Goal: Task Accomplishment & Management: Complete application form

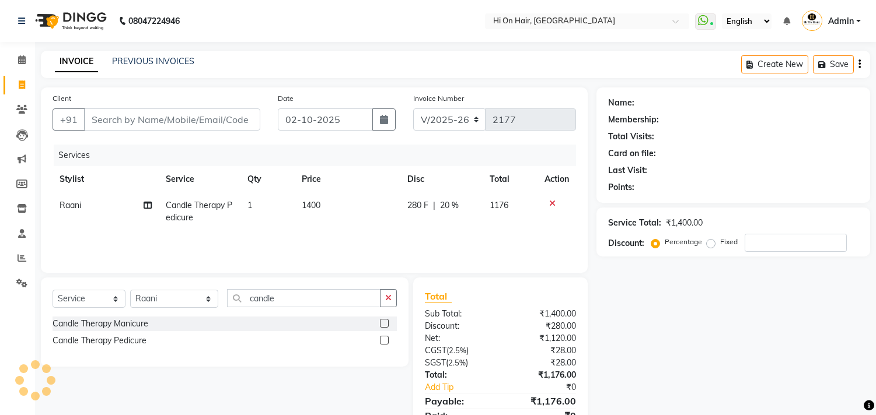
select select "535"
select select "service"
select select "43988"
drag, startPoint x: 267, startPoint y: 301, endPoint x: 205, endPoint y: 305, distance: 62.6
click at [205, 305] on div "Select Service Product Membership Package Voucher Prepaid Gift Card Select Styl…" at bounding box center [225, 302] width 344 height 27
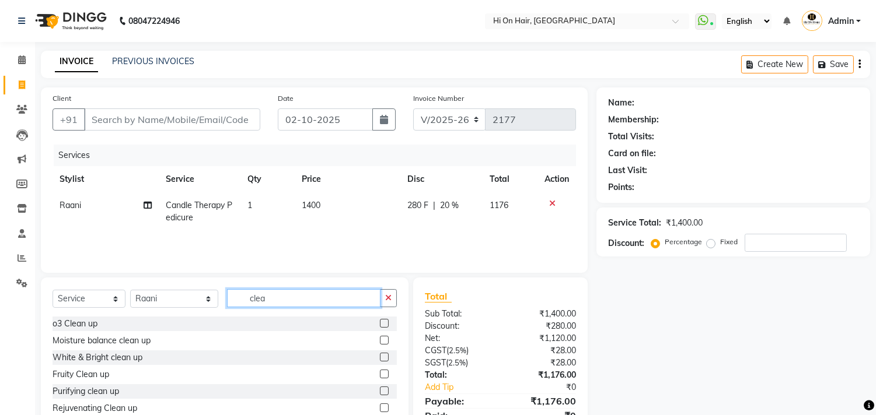
scroll to position [65, 0]
type input "clea"
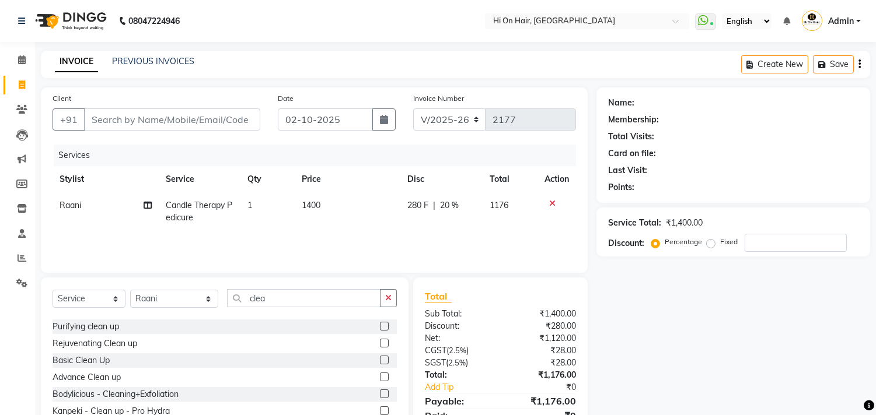
click at [380, 360] on label at bounding box center [384, 360] width 9 height 9
click at [380, 360] on input "checkbox" at bounding box center [384, 361] width 8 height 8
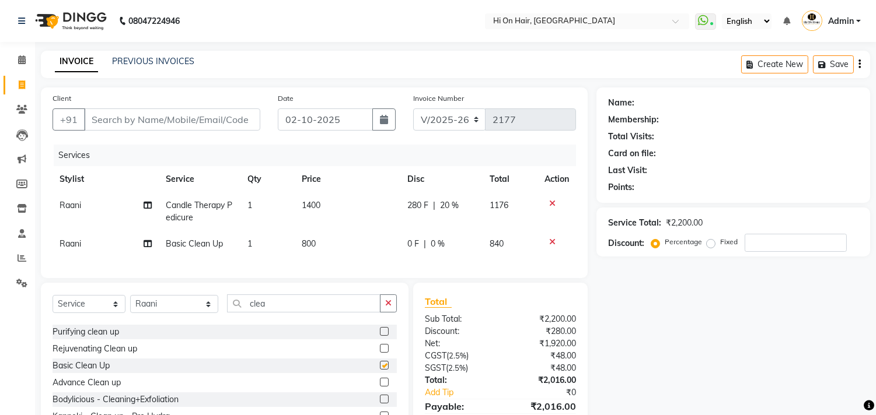
checkbox input "false"
click at [378, 247] on td "800" at bounding box center [348, 244] width 106 height 26
select select "43988"
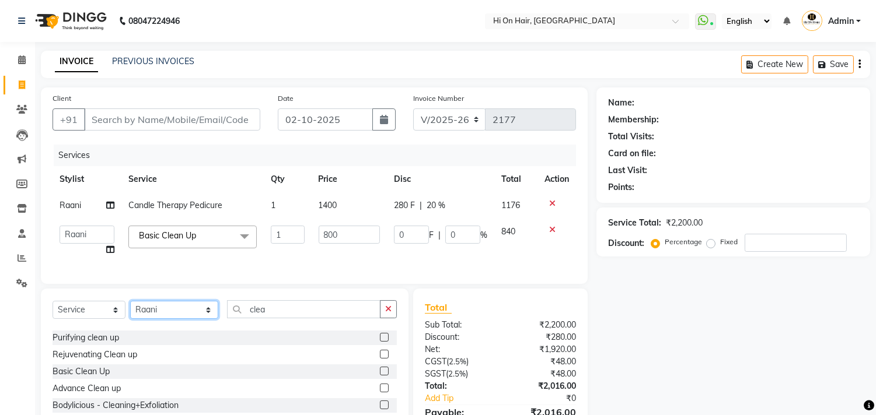
click at [183, 319] on select "Select Stylist [PERSON_NAME] [PERSON_NAME] Hi On Hair MAKYOPHI [PERSON_NAME] [P…" at bounding box center [174, 310] width 88 height 18
select select "20990"
click at [130, 311] on select "Select Stylist [PERSON_NAME] [PERSON_NAME] Hi On Hair MAKYOPHI [PERSON_NAME] [P…" at bounding box center [174, 310] width 88 height 18
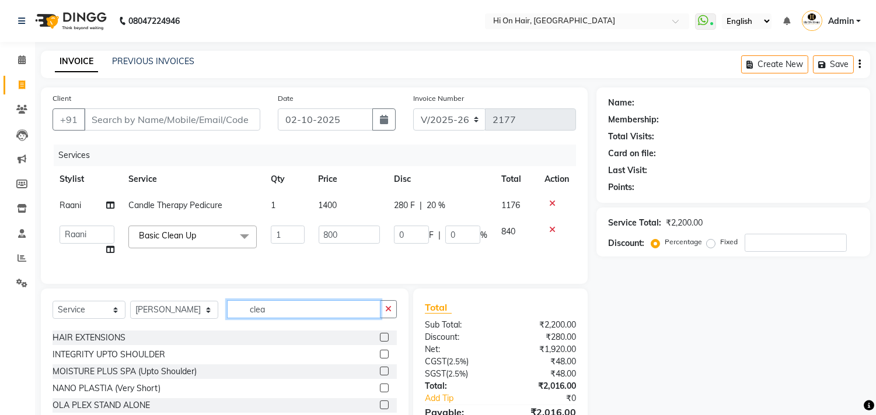
drag, startPoint x: 273, startPoint y: 310, endPoint x: 226, endPoint y: 316, distance: 46.5
click at [227, 316] on input "clea" at bounding box center [303, 310] width 153 height 18
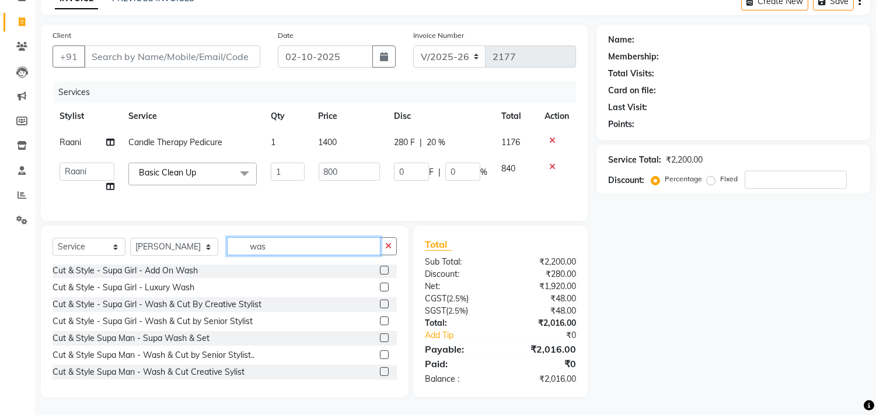
scroll to position [72, 0]
type input "was"
click at [380, 371] on label at bounding box center [384, 372] width 9 height 9
click at [380, 371] on input "checkbox" at bounding box center [384, 373] width 8 height 8
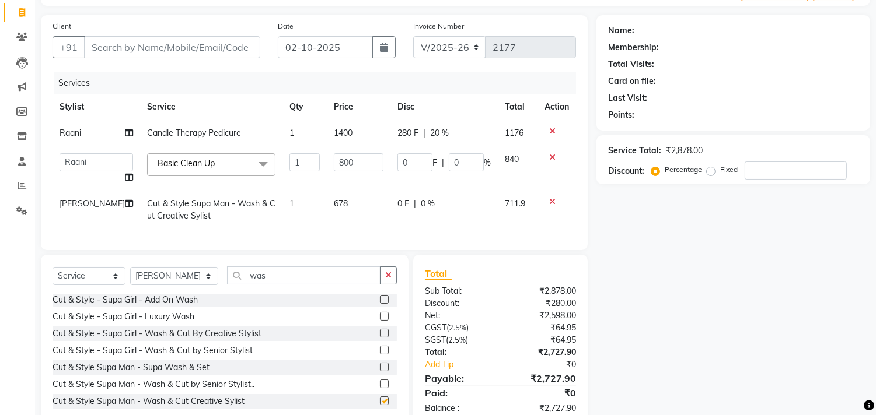
checkbox input "false"
drag, startPoint x: 316, startPoint y: 283, endPoint x: 220, endPoint y: 292, distance: 96.7
click at [227, 285] on input "was" at bounding box center [303, 276] width 153 height 18
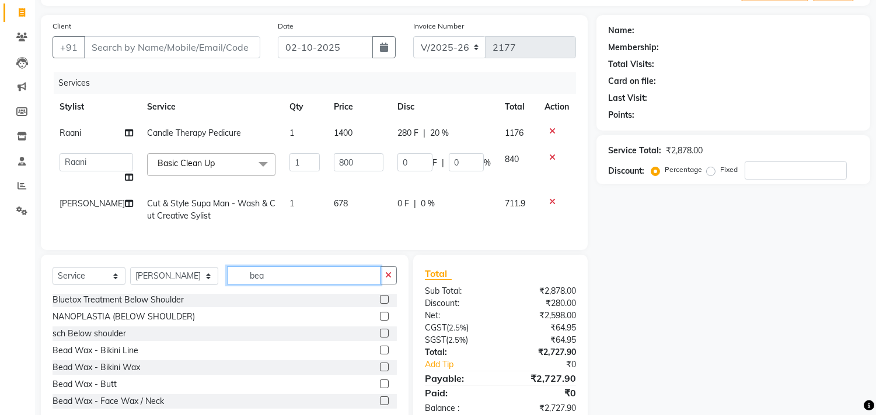
scroll to position [0, 0]
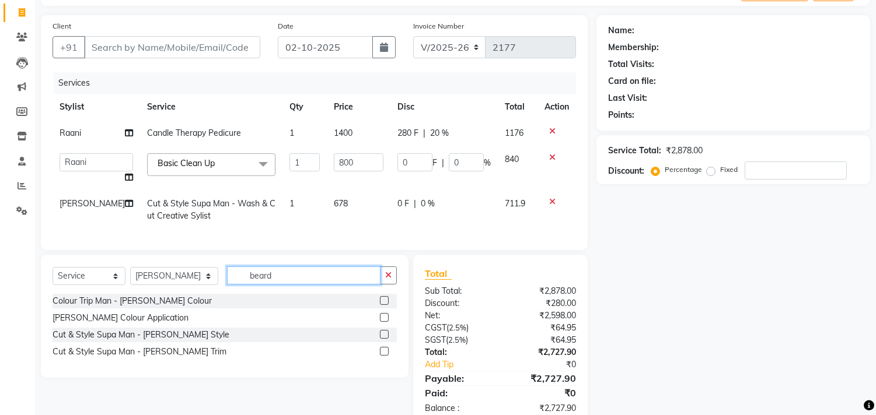
type input "beard"
click at [382, 339] on label at bounding box center [384, 334] width 9 height 9
click at [382, 339] on input "checkbox" at bounding box center [384, 335] width 8 height 8
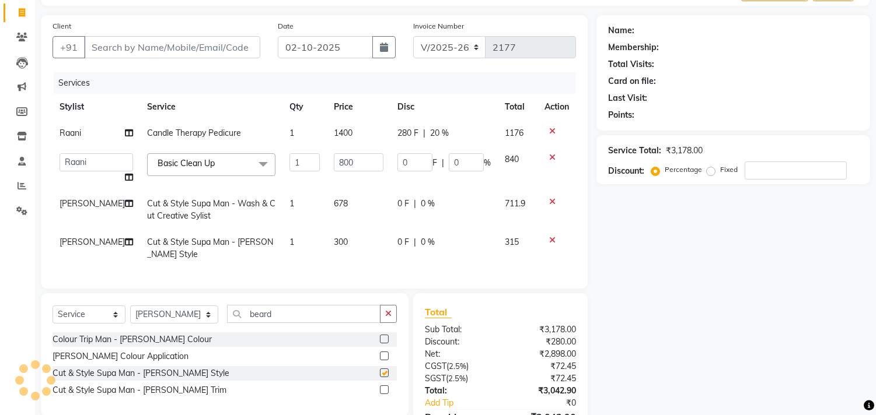
checkbox input "false"
click at [451, 144] on td "280 F | 20 %" at bounding box center [443, 133] width 107 height 26
select select "43988"
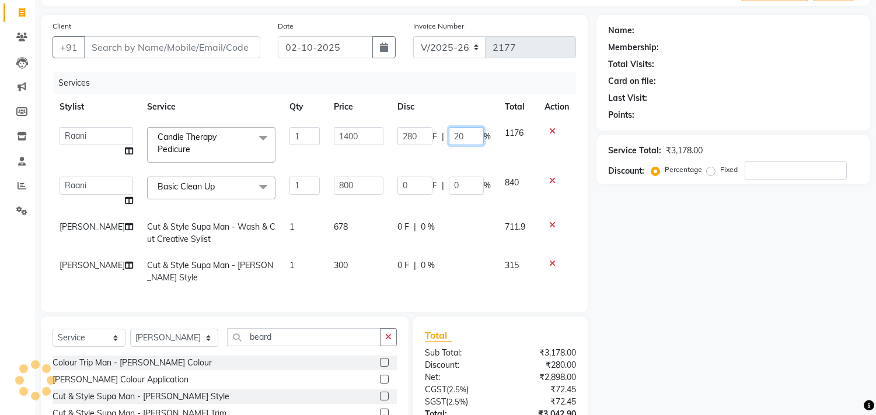
click at [453, 136] on input "20" at bounding box center [466, 136] width 35 height 18
type input "0"
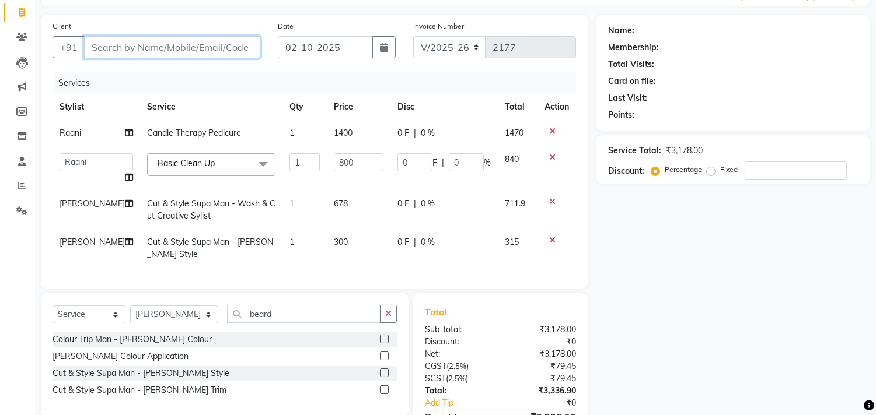
click at [198, 48] on input "Client" at bounding box center [172, 47] width 176 height 22
type input "9"
type input "0"
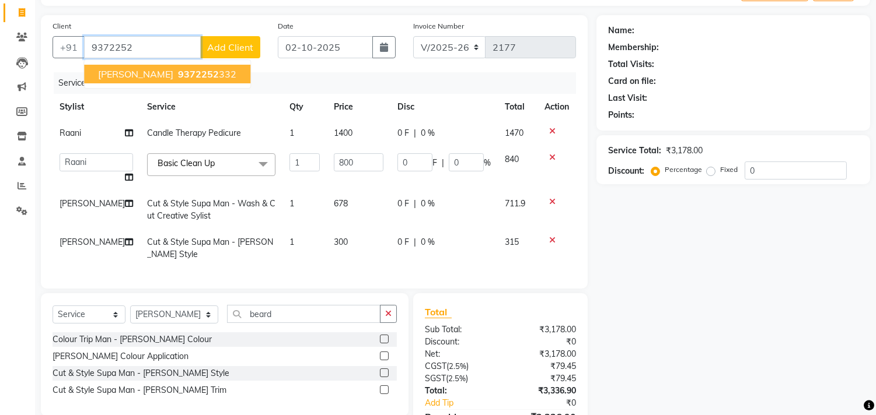
click at [141, 72] on span "Arman Wkin" at bounding box center [135, 74] width 75 height 12
type input "9372252332"
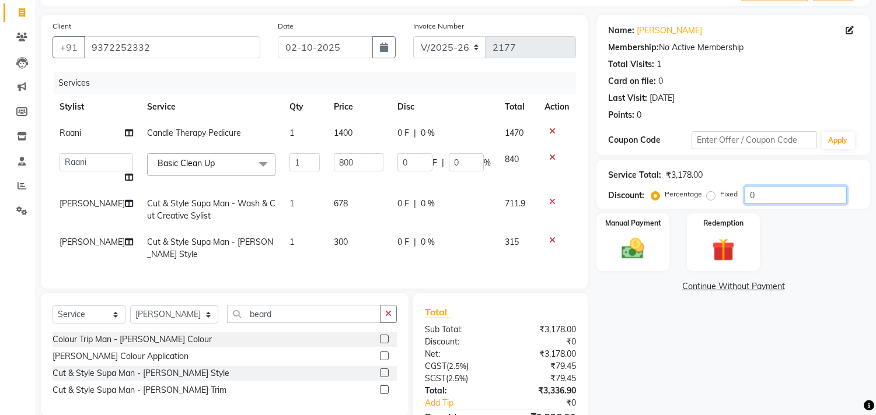
click at [747, 200] on input "0" at bounding box center [796, 195] width 102 height 18
type input "20"
type input "160"
type input "20"
click at [539, 251] on td at bounding box center [556, 248] width 39 height 39
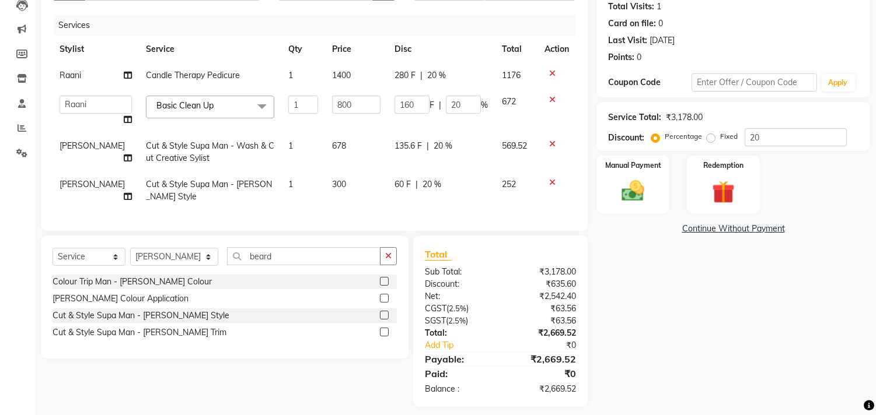
scroll to position [149, 0]
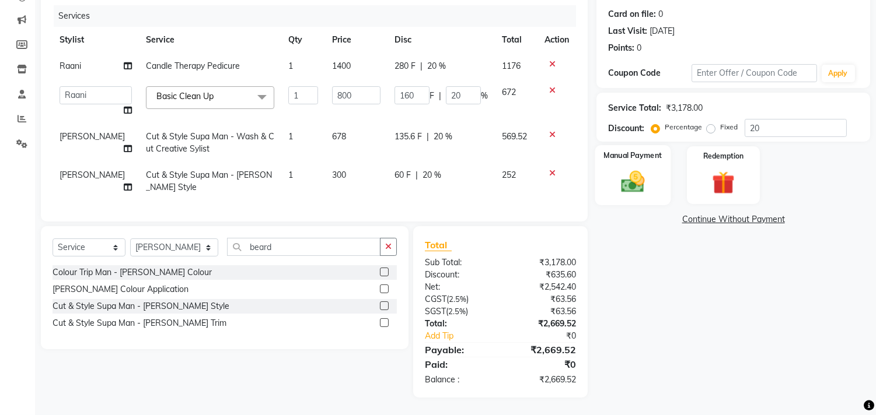
click at [638, 178] on img at bounding box center [633, 182] width 39 height 27
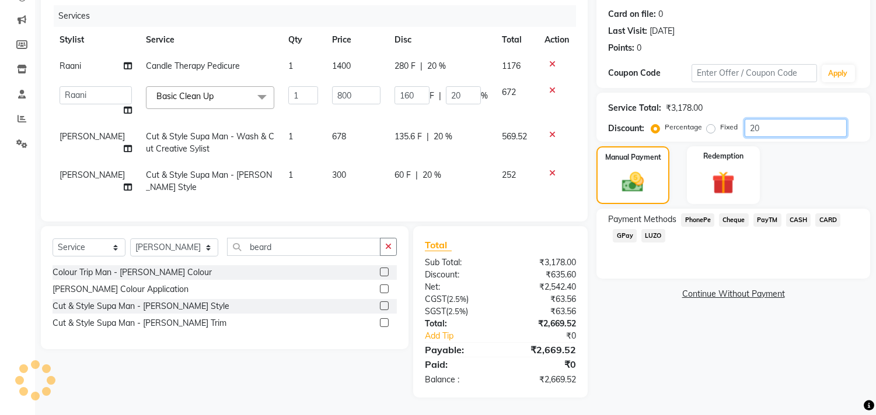
click at [753, 119] on input "20" at bounding box center [796, 128] width 102 height 18
type input "0"
type input "20"
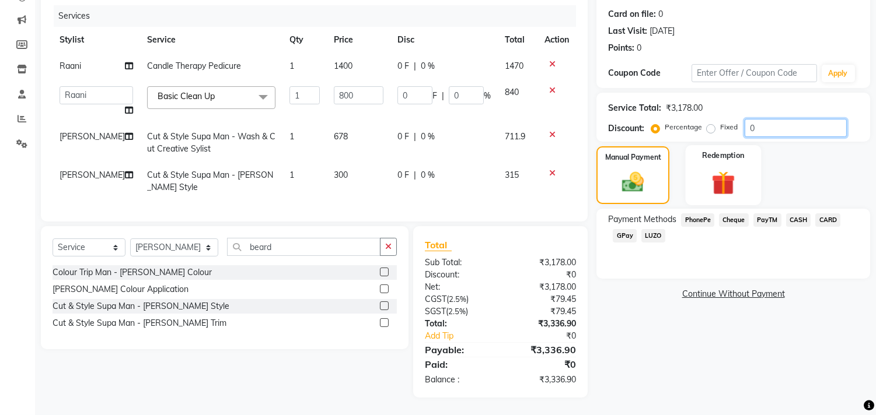
type input "160"
type input "20"
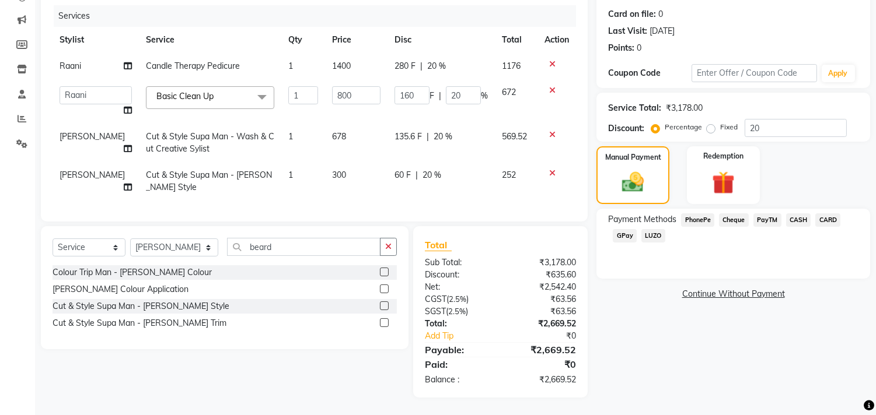
click at [624, 229] on span "GPay" at bounding box center [625, 235] width 24 height 13
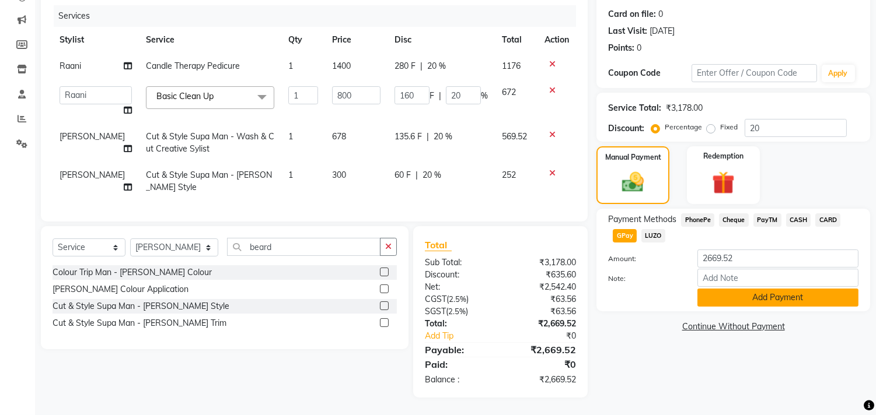
click at [774, 292] on button "Add Payment" at bounding box center [777, 298] width 161 height 18
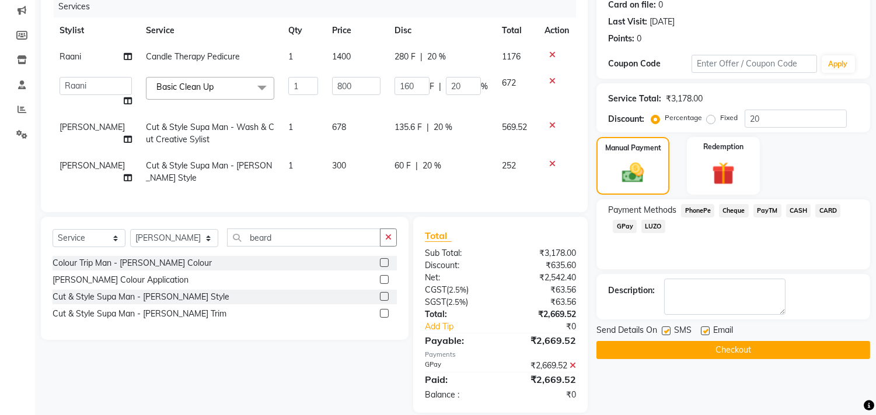
click at [701, 330] on label at bounding box center [705, 331] width 9 height 9
click at [701, 330] on input "checkbox" at bounding box center [705, 332] width 8 height 8
checkbox input "false"
click at [733, 355] on button "Checkout" at bounding box center [733, 350] width 274 height 18
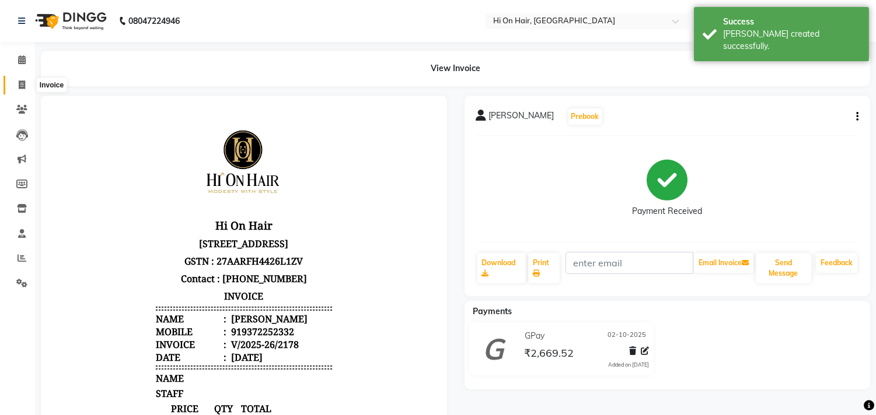
click at [22, 84] on icon at bounding box center [22, 85] width 6 height 9
select select "service"
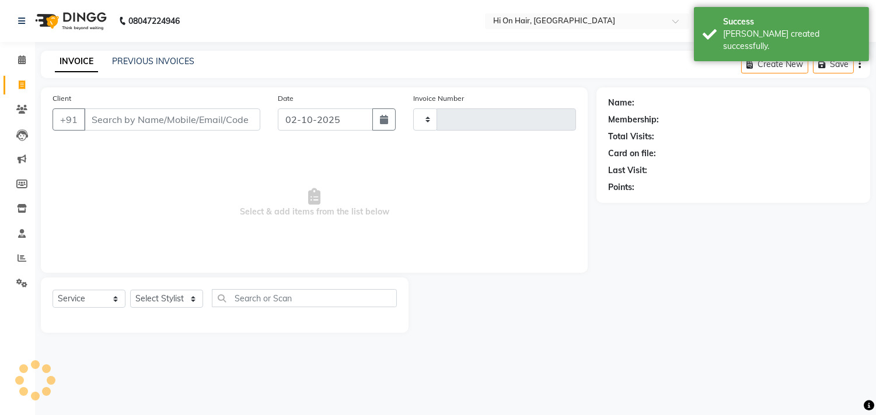
type input "2179"
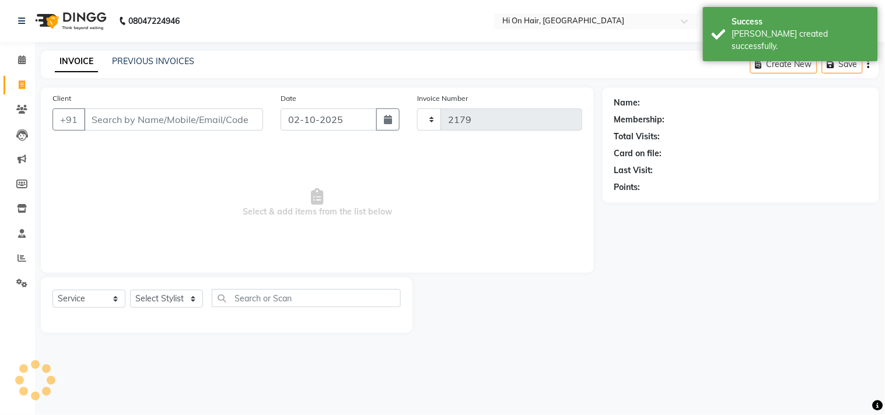
select select "535"
click at [156, 65] on link "PREVIOUS INVOICES" at bounding box center [153, 61] width 82 height 11
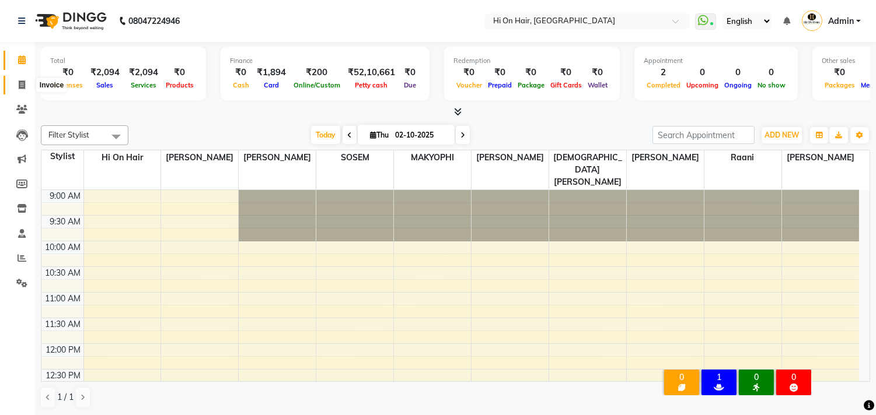
click at [21, 85] on icon at bounding box center [22, 85] width 6 height 9
select select "535"
select select "service"
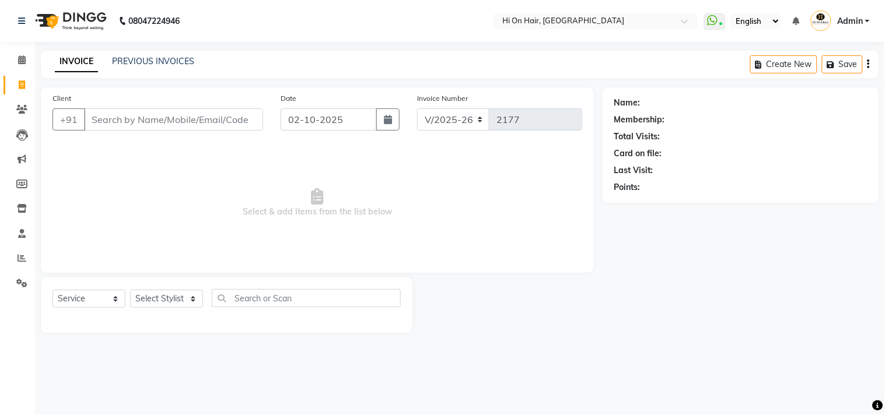
click at [165, 123] on input "Client" at bounding box center [173, 120] width 179 height 22
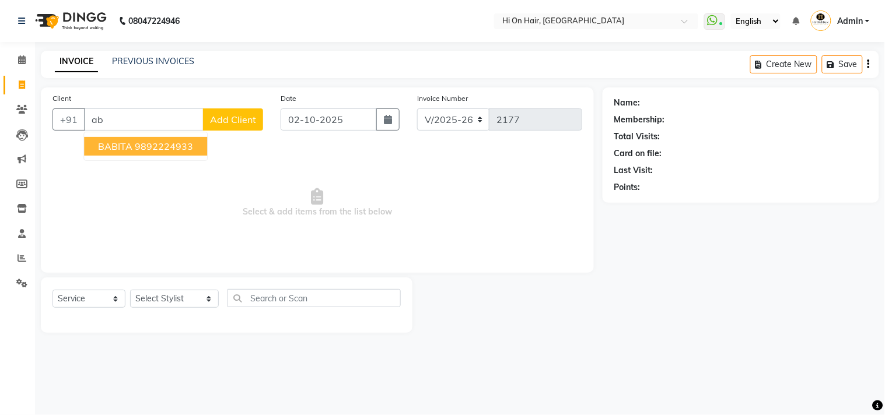
type input "a"
click at [166, 148] on span "[PERSON_NAME]" at bounding box center [135, 147] width 75 height 12
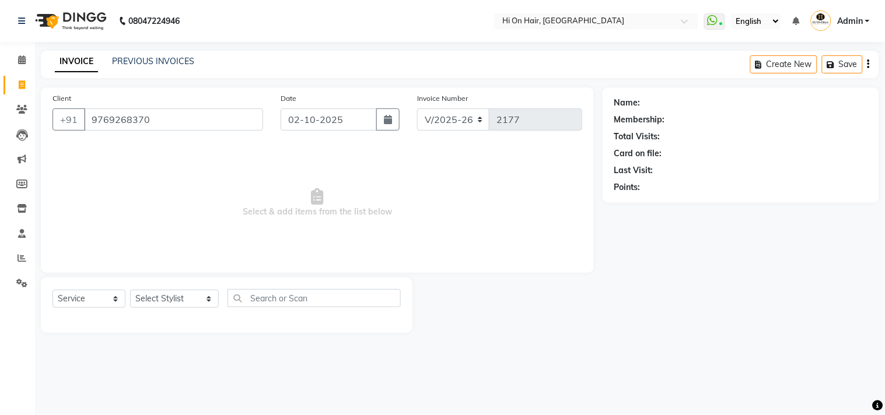
type input "9769268370"
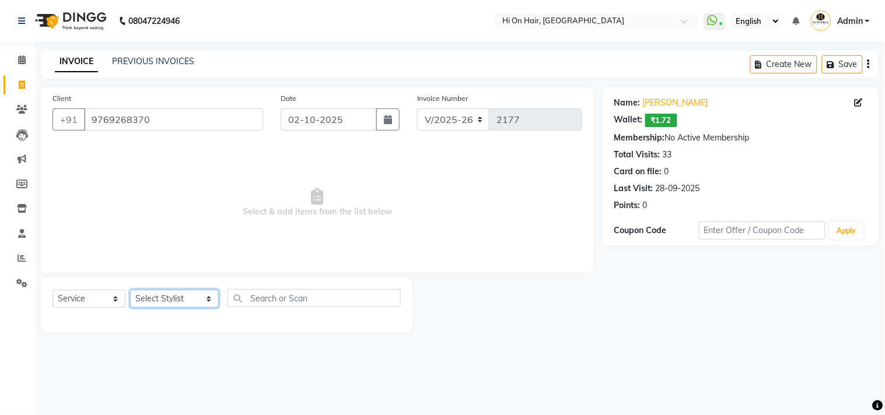
click at [139, 298] on select "Select Stylist [PERSON_NAME] [PERSON_NAME] Hi On Hair MAKYOPHI [PERSON_NAME] [P…" at bounding box center [174, 299] width 89 height 18
select select "6883"
click at [130, 291] on select "Select Stylist [PERSON_NAME] [PERSON_NAME] Hi On Hair MAKYOPHI [PERSON_NAME] [P…" at bounding box center [174, 299] width 89 height 18
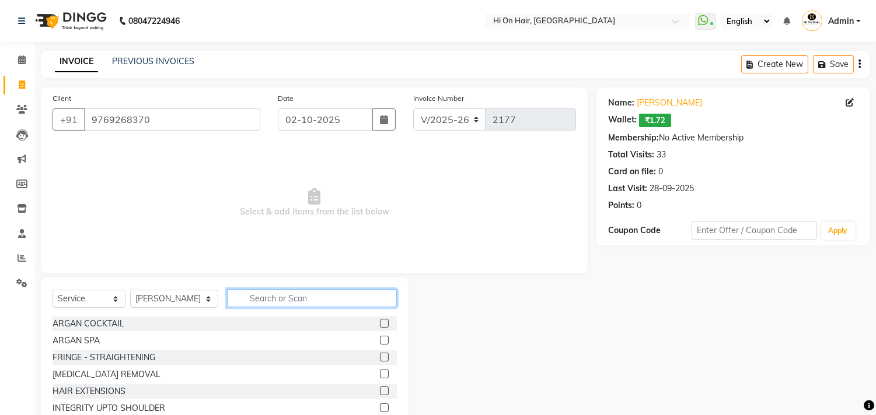
click at [253, 302] on input "text" at bounding box center [312, 298] width 170 height 18
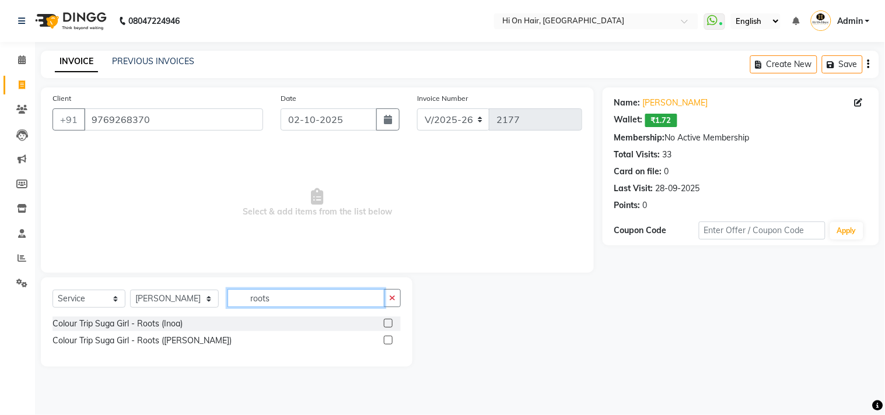
type input "roots"
click at [388, 327] on label at bounding box center [388, 323] width 9 height 9
click at [388, 327] on input "checkbox" at bounding box center [388, 324] width 8 height 8
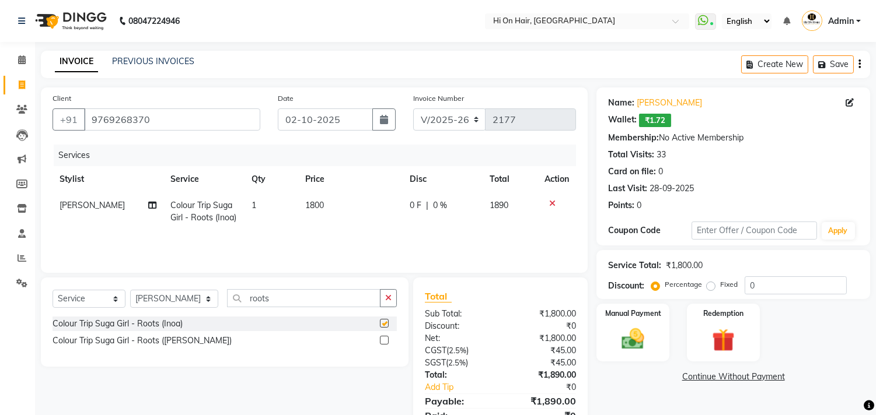
checkbox input "false"
click at [494, 232] on div "Services Stylist Service Qty Price Disc Total Action [PERSON_NAME] Colour Trip …" at bounding box center [314, 203] width 523 height 117
click at [453, 218] on td "0 F | 0 %" at bounding box center [443, 212] width 80 height 39
select select "6883"
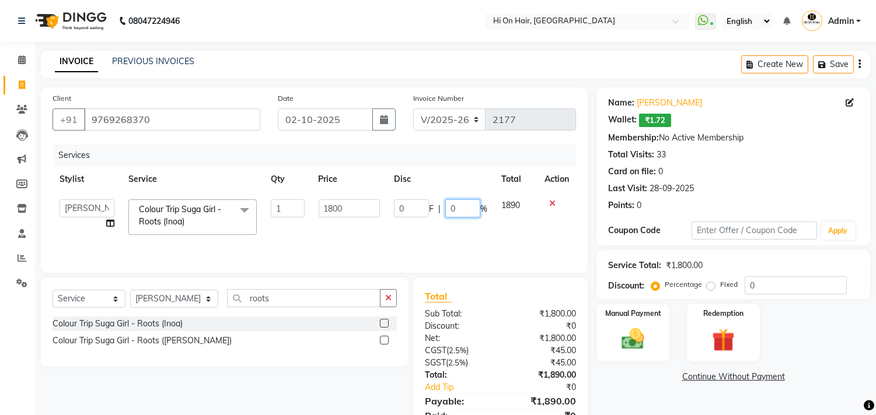
click at [446, 212] on input "0" at bounding box center [462, 209] width 35 height 18
type input "20"
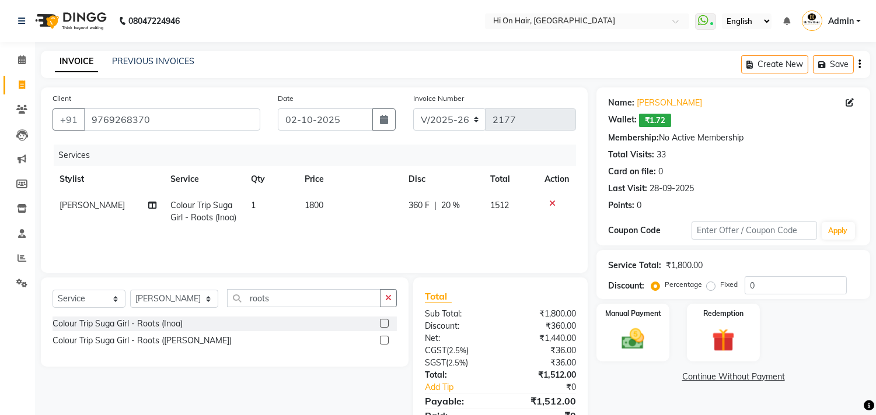
click at [451, 226] on td "360 F | 20 %" at bounding box center [442, 212] width 82 height 39
select select "6883"
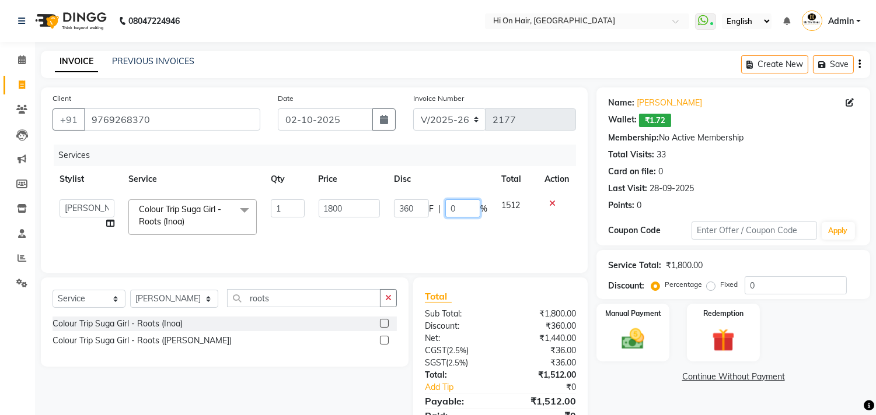
type input "30"
click at [453, 207] on input "30" at bounding box center [462, 209] width 35 height 18
click at [468, 230] on td "360 F | 30 %" at bounding box center [440, 218] width 107 height 50
select select "6883"
click at [628, 336] on img at bounding box center [633, 339] width 39 height 27
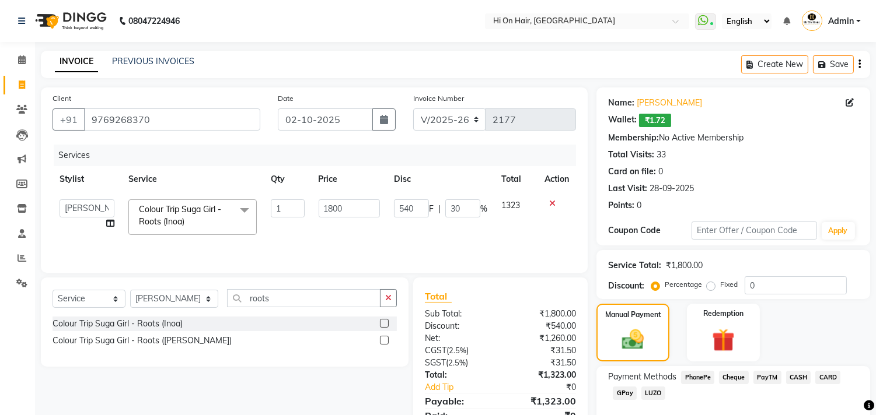
click at [825, 376] on span "CARD" at bounding box center [827, 377] width 25 height 13
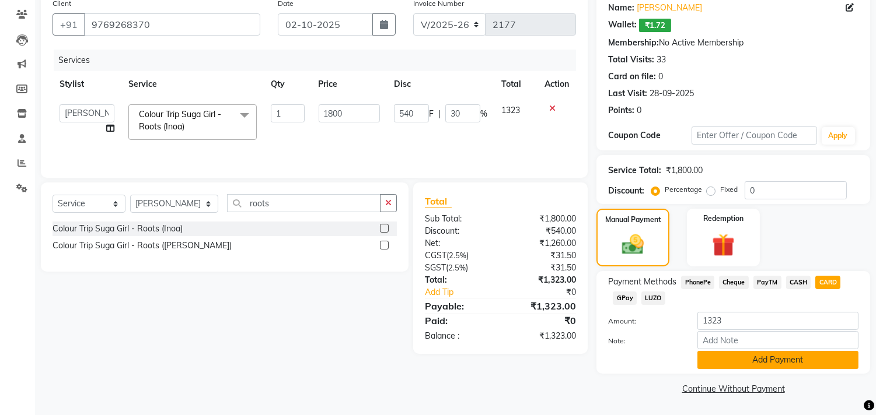
click at [791, 365] on button "Add Payment" at bounding box center [777, 360] width 161 height 18
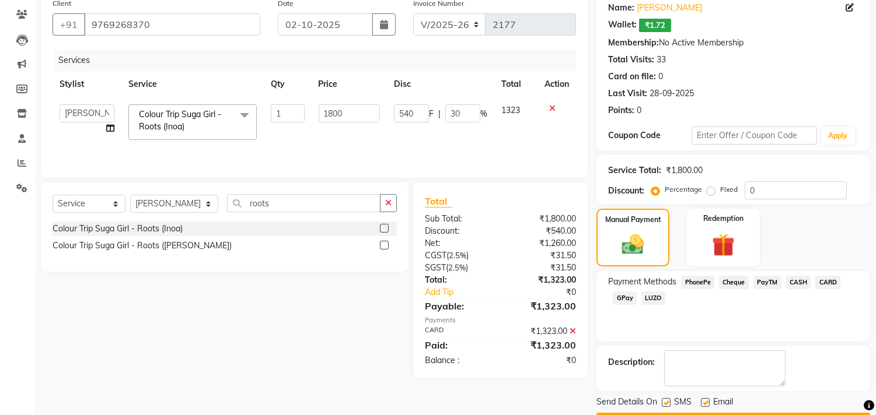
click at [703, 400] on label at bounding box center [705, 403] width 9 height 9
click at [703, 400] on input "checkbox" at bounding box center [705, 404] width 8 height 8
checkbox input "false"
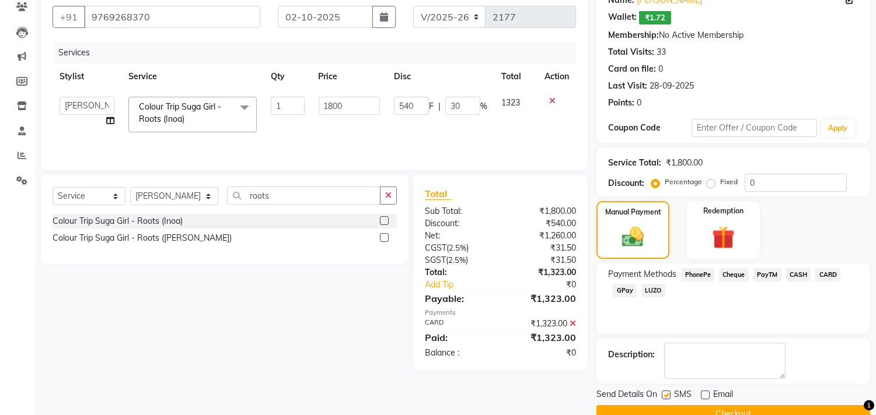
scroll to position [127, 0]
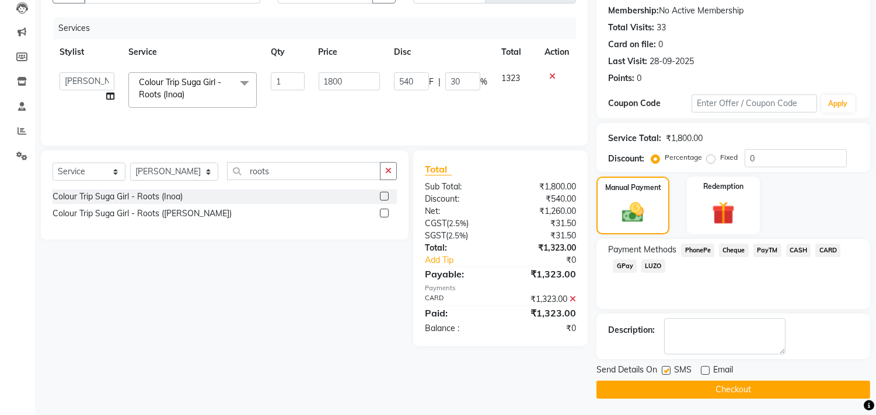
click at [710, 393] on button "Checkout" at bounding box center [733, 390] width 274 height 18
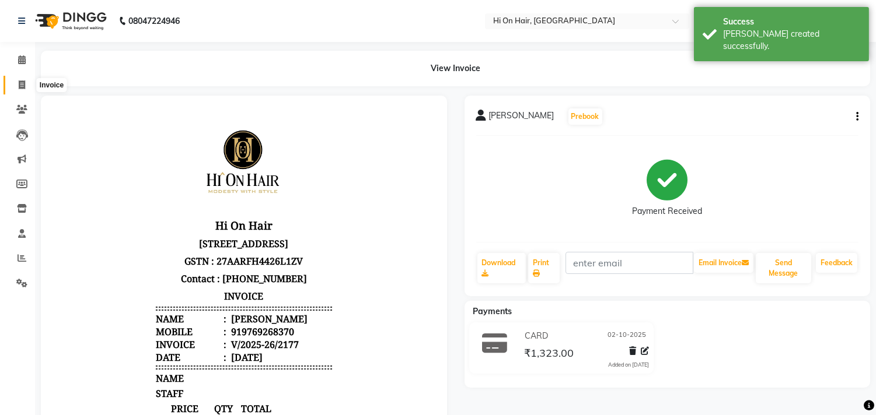
click at [19, 83] on icon at bounding box center [22, 85] width 6 height 9
select select "service"
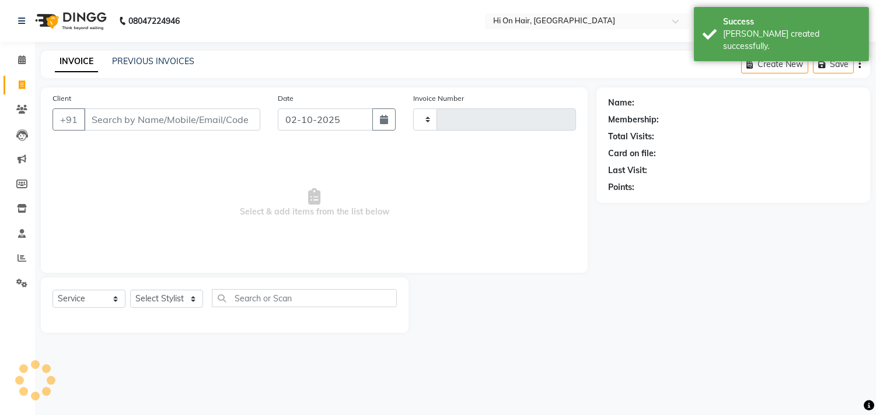
type input "2178"
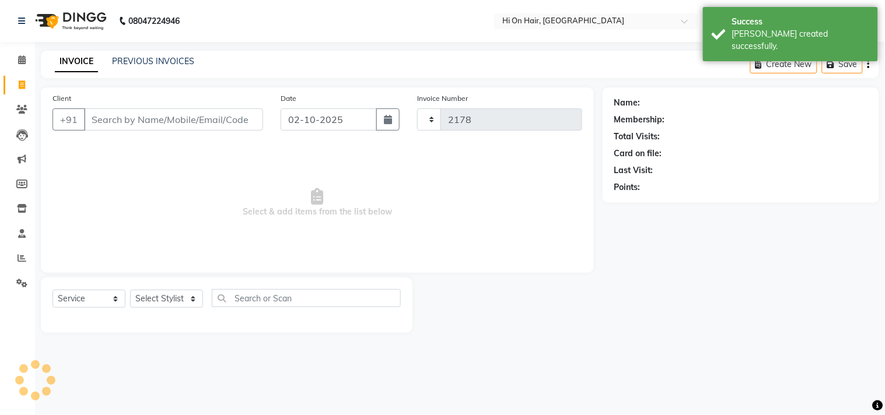
select select "535"
click at [156, 56] on link "PREVIOUS INVOICES" at bounding box center [153, 61] width 82 height 11
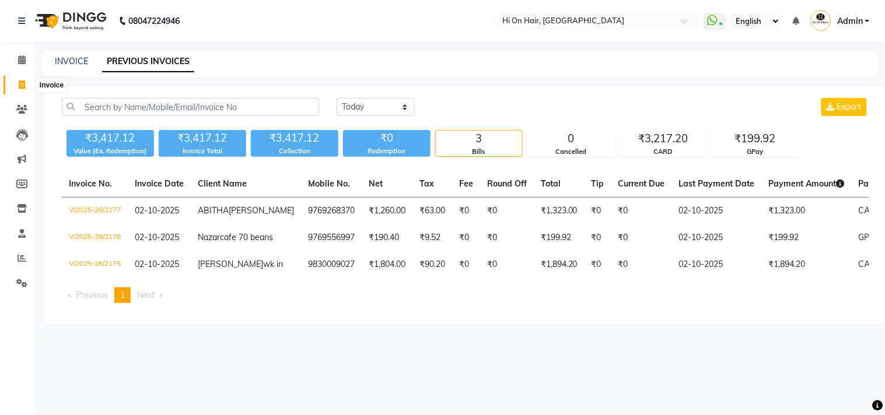
click at [22, 82] on icon at bounding box center [22, 85] width 6 height 9
select select "535"
select select "service"
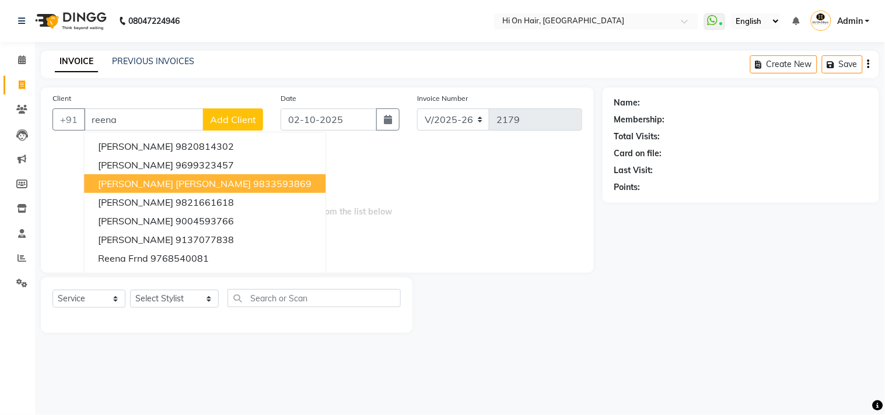
click at [253, 183] on ngb-highlight "9833593869" at bounding box center [282, 184] width 58 height 12
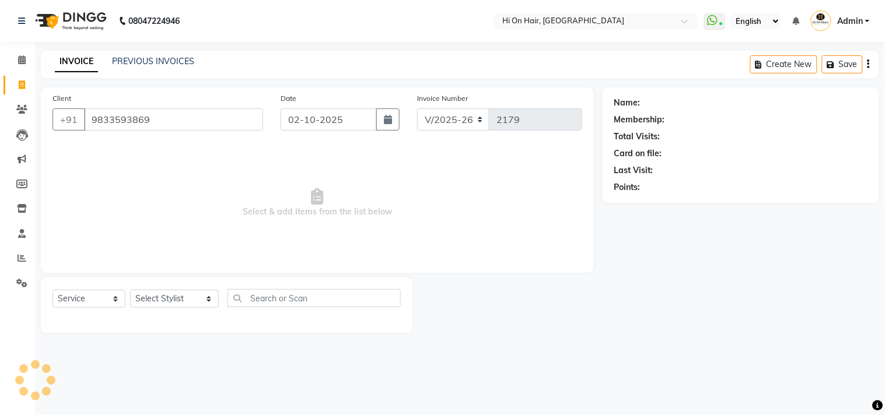
type input "9833593869"
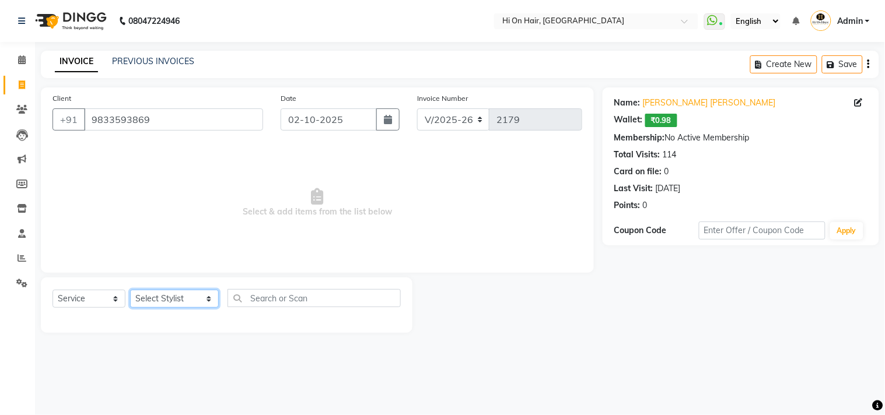
click at [176, 296] on select "Select Stylist [PERSON_NAME] [PERSON_NAME] Hi On Hair MAKYOPHI [PERSON_NAME] [P…" at bounding box center [174, 299] width 89 height 18
select select "6883"
click at [130, 291] on select "Select Stylist [PERSON_NAME] [PERSON_NAME] Hi On Hair MAKYOPHI [PERSON_NAME] [P…" at bounding box center [174, 299] width 89 height 18
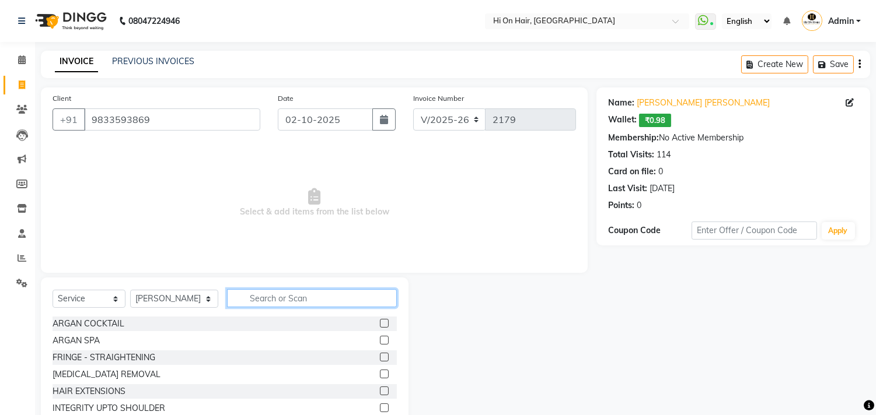
click at [275, 304] on input "text" at bounding box center [312, 298] width 170 height 18
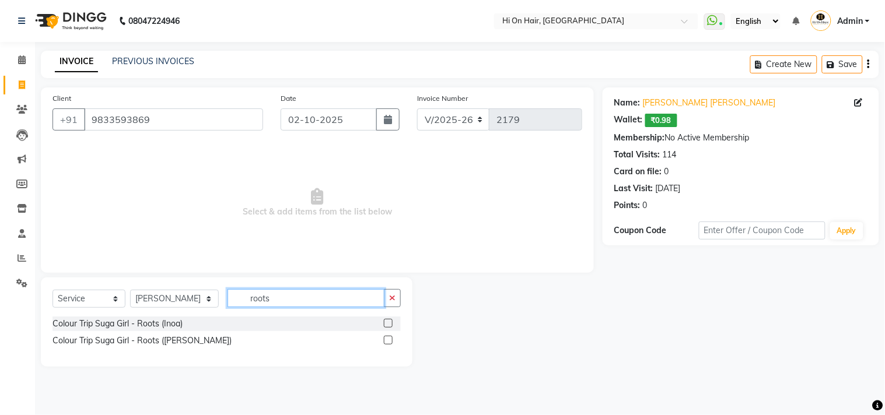
type input "roots"
click at [389, 324] on label at bounding box center [388, 323] width 9 height 9
click at [389, 324] on input "checkbox" at bounding box center [388, 324] width 8 height 8
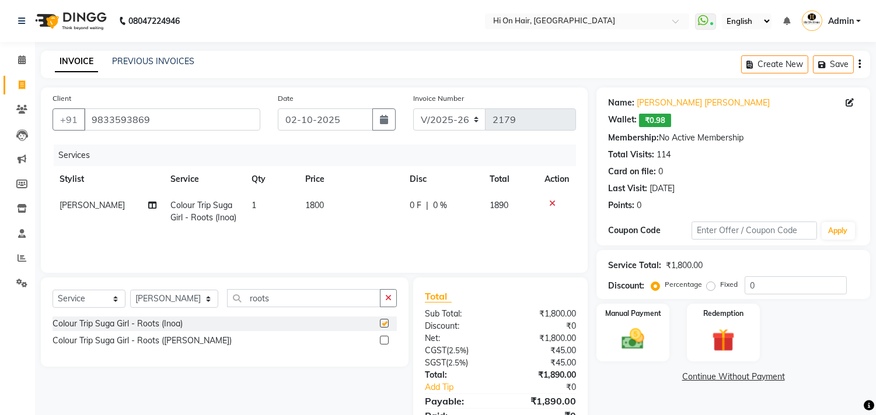
checkbox input "false"
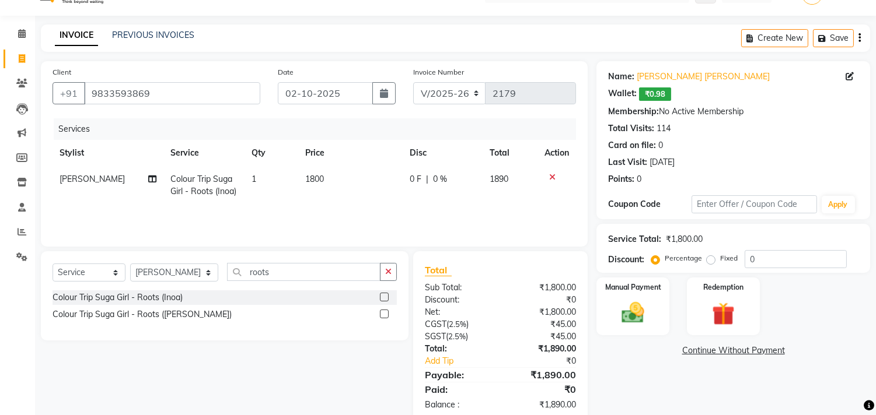
scroll to position [51, 0]
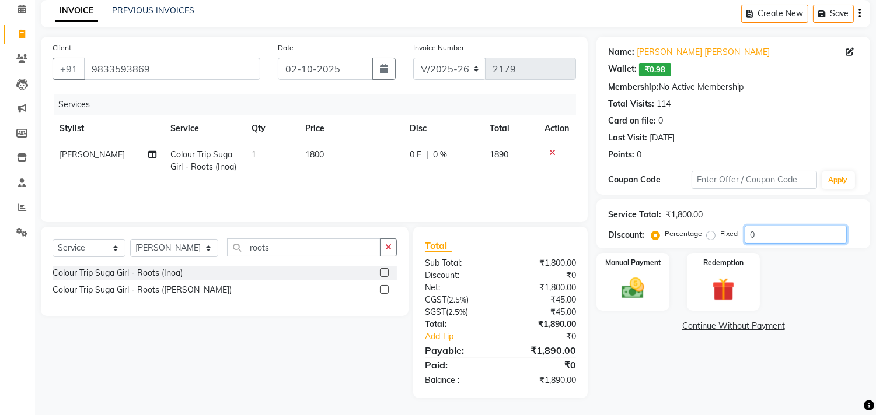
click at [748, 235] on input "0" at bounding box center [796, 235] width 102 height 18
type input "20"
click at [536, 184] on div "Services Stylist Service Qty Price Disc Total Action [PERSON_NAME] Colour Trip …" at bounding box center [314, 152] width 523 height 117
click at [515, 185] on div "Services Stylist Service Qty Price Disc Total Action [PERSON_NAME] Colour Trip …" at bounding box center [314, 152] width 523 height 117
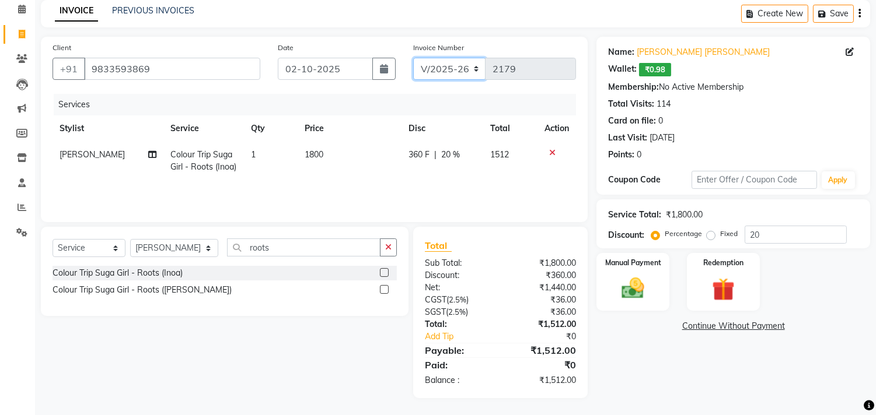
click at [440, 64] on select "V/2025 V/2025-26" at bounding box center [449, 69] width 73 height 22
select select "1463"
click at [413, 58] on select "V/2025 V/2025-26" at bounding box center [449, 69] width 73 height 22
type input "0187"
click at [628, 294] on img at bounding box center [633, 288] width 39 height 27
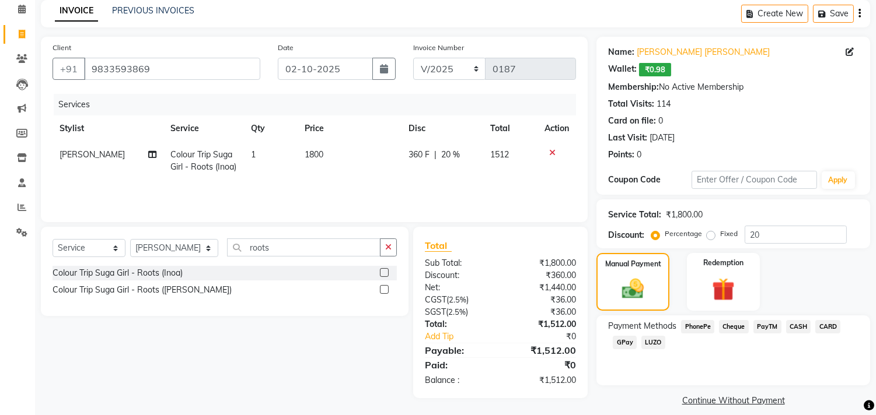
click at [795, 329] on span "CASH" at bounding box center [798, 326] width 25 height 13
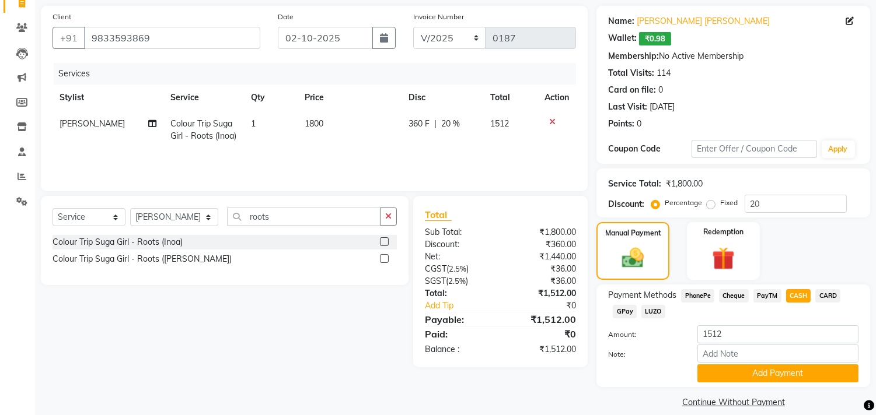
scroll to position [95, 0]
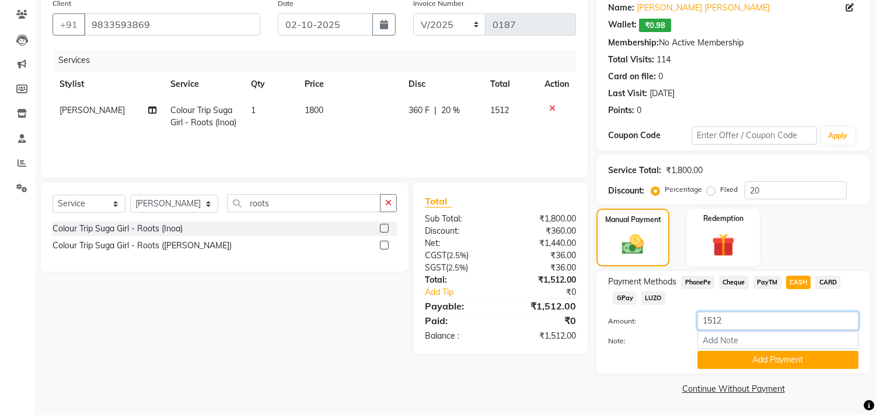
drag, startPoint x: 759, startPoint y: 318, endPoint x: 662, endPoint y: 329, distance: 98.0
click at [662, 329] on div "Amount: 1512" at bounding box center [733, 322] width 268 height 20
click at [710, 319] on input "1200" at bounding box center [777, 321] width 161 height 18
type input "1500"
click at [790, 361] on button "Add Payment" at bounding box center [777, 360] width 161 height 18
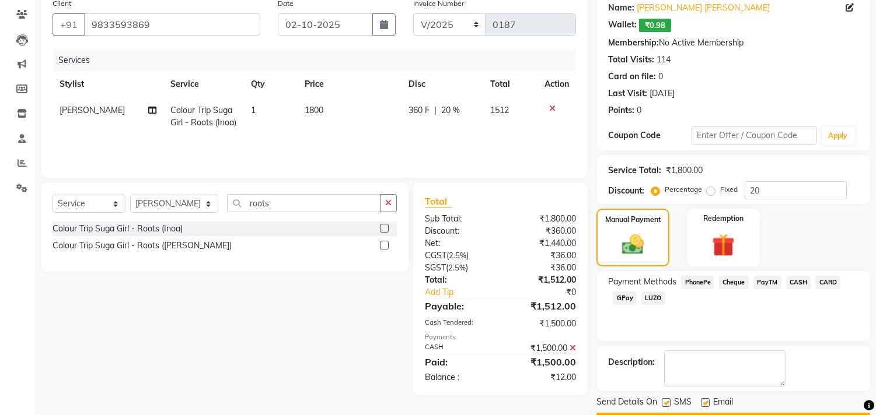
click at [620, 302] on span "GPay" at bounding box center [625, 298] width 24 height 13
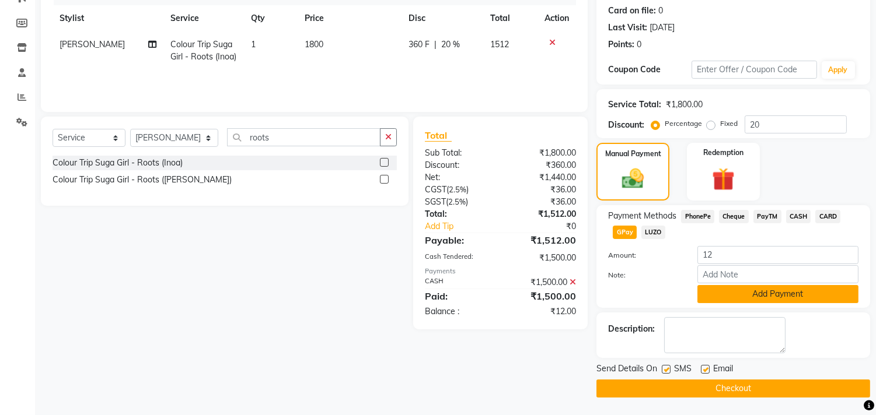
click at [773, 293] on button "Add Payment" at bounding box center [777, 294] width 161 height 18
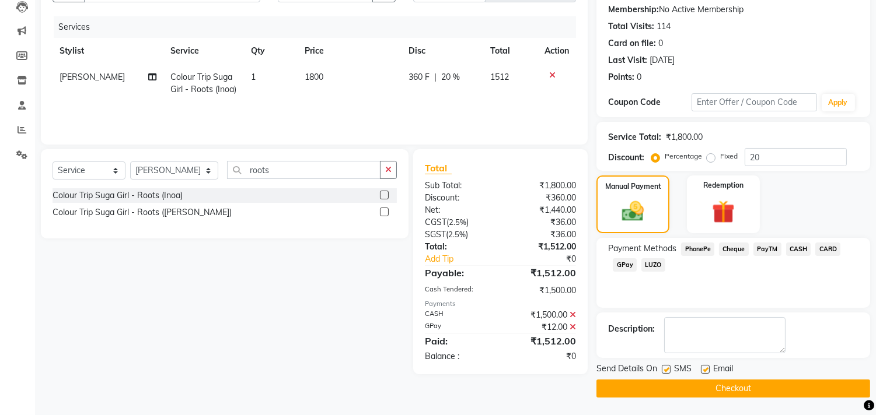
scroll to position [127, 0]
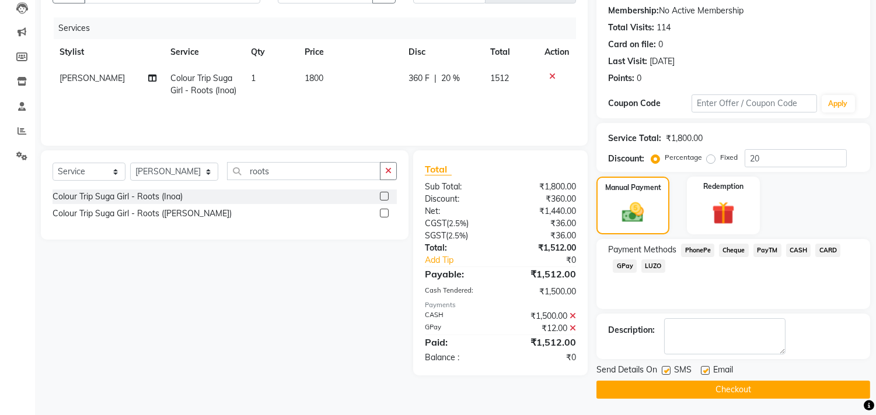
click at [707, 366] on label at bounding box center [705, 370] width 9 height 9
click at [707, 368] on input "checkbox" at bounding box center [705, 372] width 8 height 8
checkbox input "false"
click at [715, 387] on button "Checkout" at bounding box center [733, 390] width 274 height 18
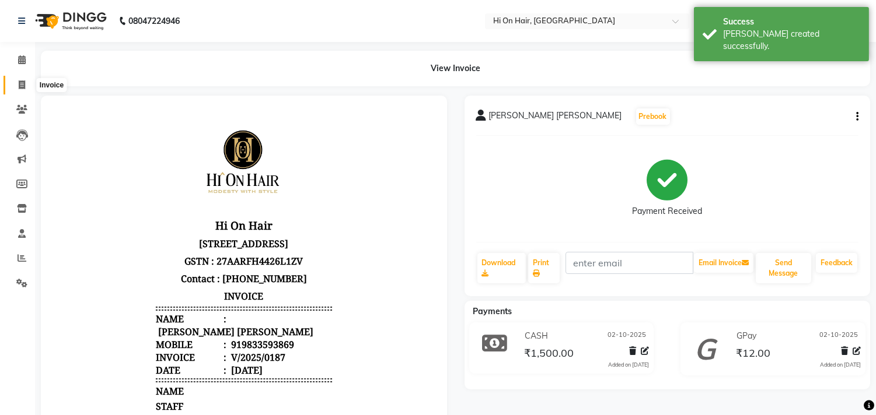
click at [21, 84] on icon at bounding box center [22, 85] width 6 height 9
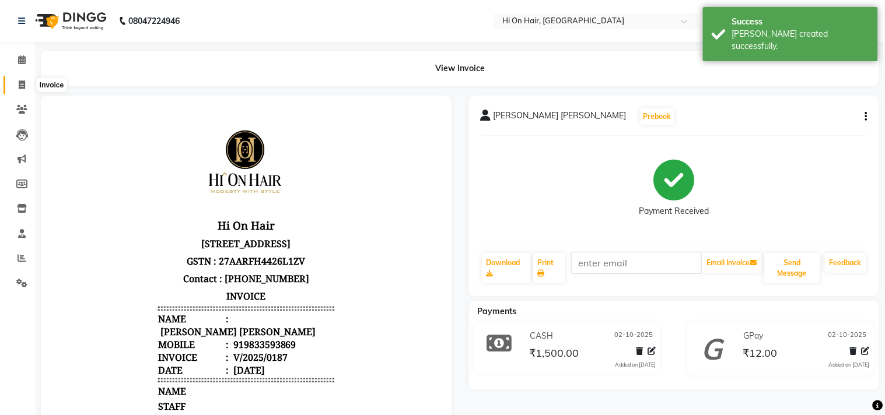
select select "535"
select select "service"
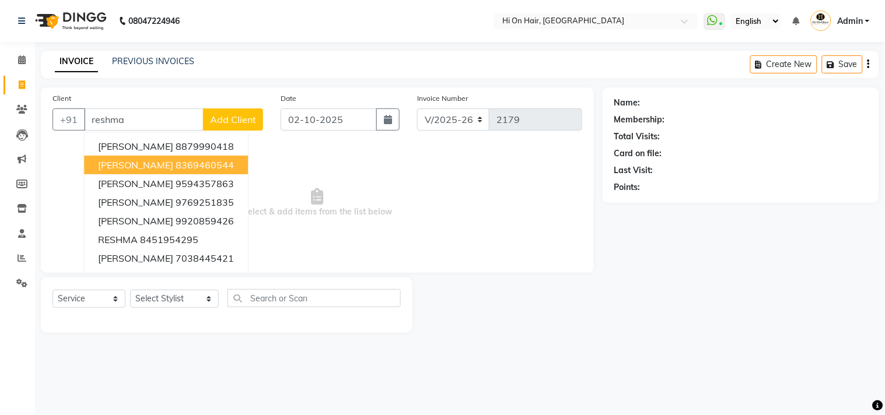
click at [219, 159] on ngb-highlight "8369460544" at bounding box center [205, 165] width 58 height 12
type input "8369460544"
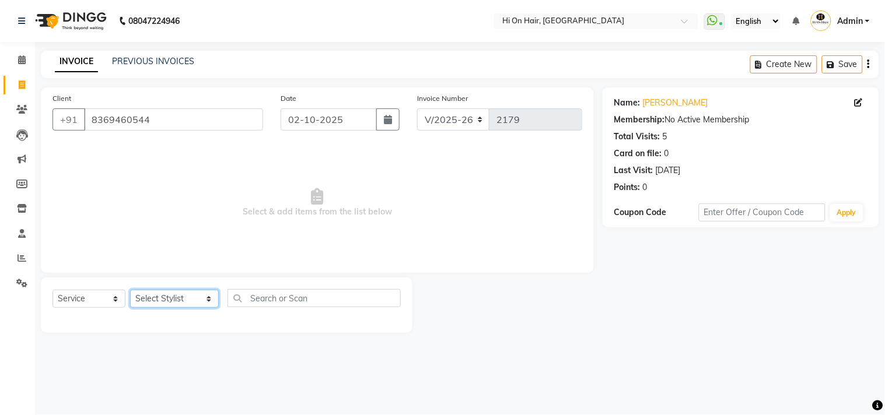
click at [167, 294] on select "Select Stylist [PERSON_NAME] [PERSON_NAME] Hi On Hair MAKYOPHI [PERSON_NAME] [P…" at bounding box center [174, 299] width 89 height 18
select select "48732"
click at [130, 291] on select "Select Stylist [PERSON_NAME] [PERSON_NAME] Hi On Hair MAKYOPHI [PERSON_NAME] [P…" at bounding box center [174, 299] width 89 height 18
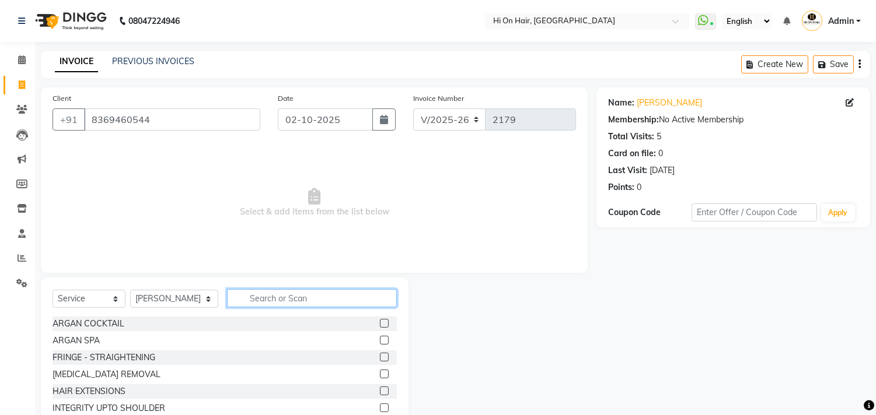
click at [280, 301] on input "text" at bounding box center [312, 298] width 170 height 18
type input "blu"
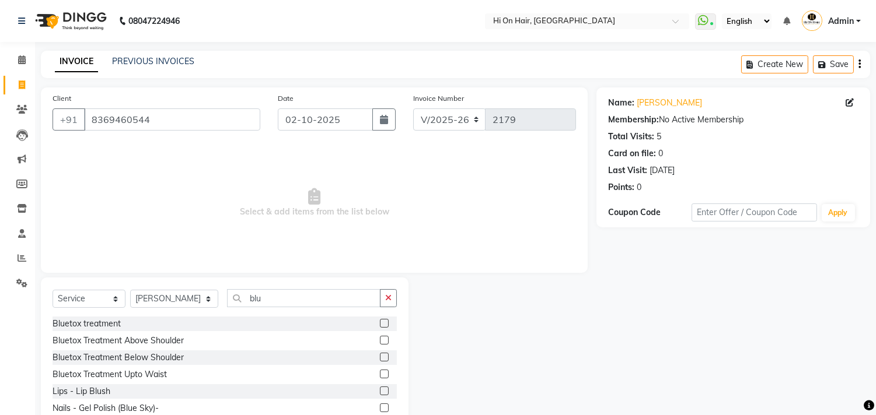
click at [385, 359] on label at bounding box center [384, 357] width 9 height 9
click at [385, 359] on input "checkbox" at bounding box center [384, 358] width 8 height 8
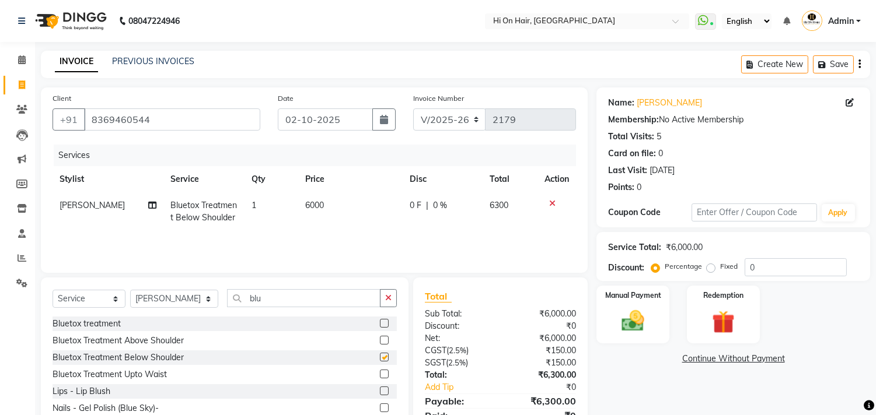
checkbox input "false"
click at [492, 224] on td "6300" at bounding box center [510, 212] width 55 height 39
select select "48732"
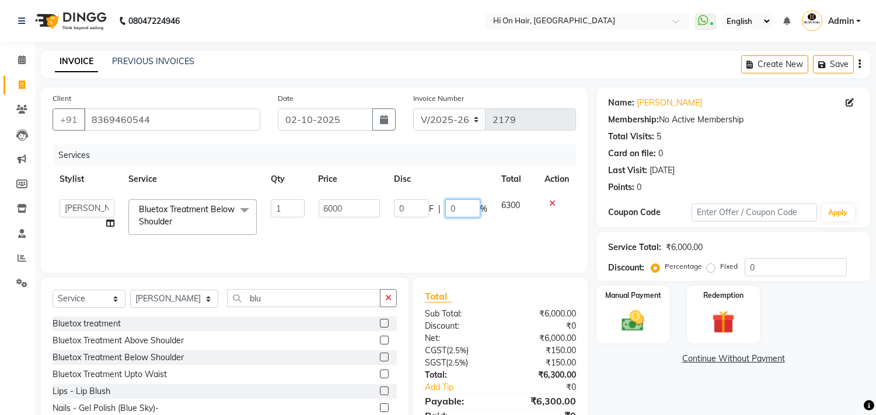
click at [445, 207] on input "0" at bounding box center [462, 209] width 35 height 18
type input "20"
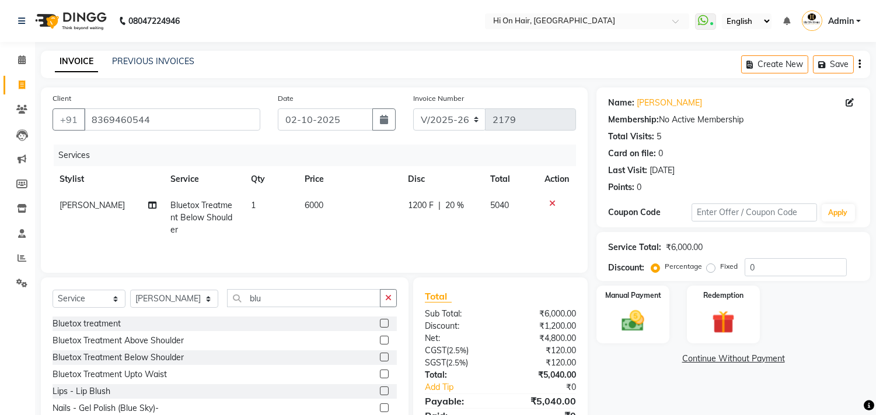
click at [464, 224] on td "1200 F | 20 %" at bounding box center [442, 218] width 82 height 51
select select "48732"
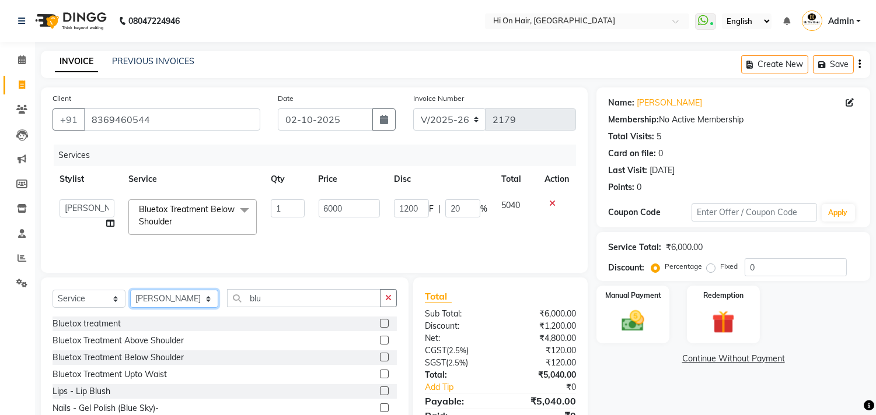
click at [174, 299] on select "Select Stylist [PERSON_NAME] [PERSON_NAME] Hi On Hair MAKYOPHI [PERSON_NAME] [P…" at bounding box center [174, 299] width 88 height 18
select select "43988"
click at [130, 291] on select "Select Stylist [PERSON_NAME] [PERSON_NAME] Hi On Hair MAKYOPHI [PERSON_NAME] [P…" at bounding box center [174, 299] width 88 height 18
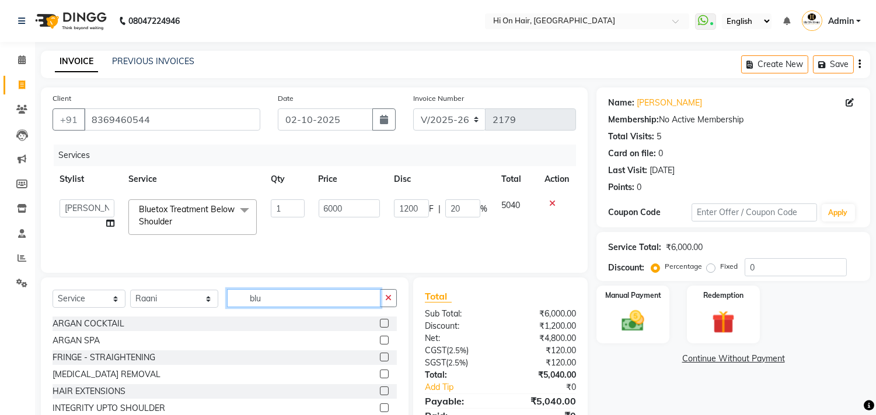
drag, startPoint x: 260, startPoint y: 299, endPoint x: 218, endPoint y: 304, distance: 42.9
click at [227, 304] on input "blu" at bounding box center [303, 298] width 153 height 18
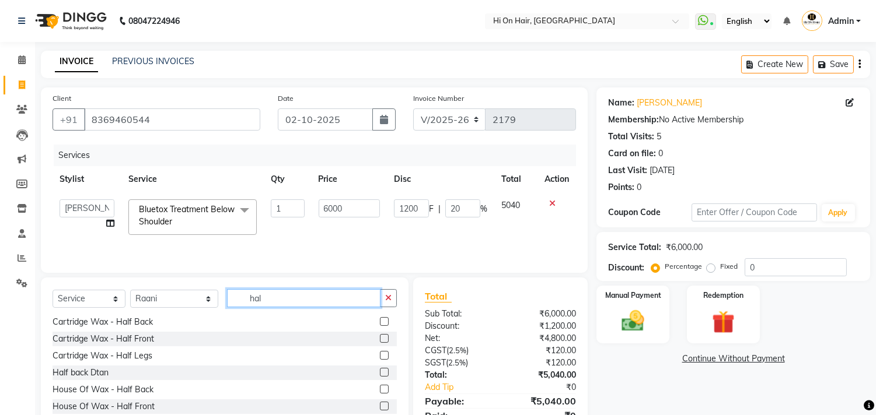
type input "hal"
click at [380, 357] on label at bounding box center [384, 355] width 9 height 9
click at [380, 357] on input "checkbox" at bounding box center [384, 356] width 8 height 8
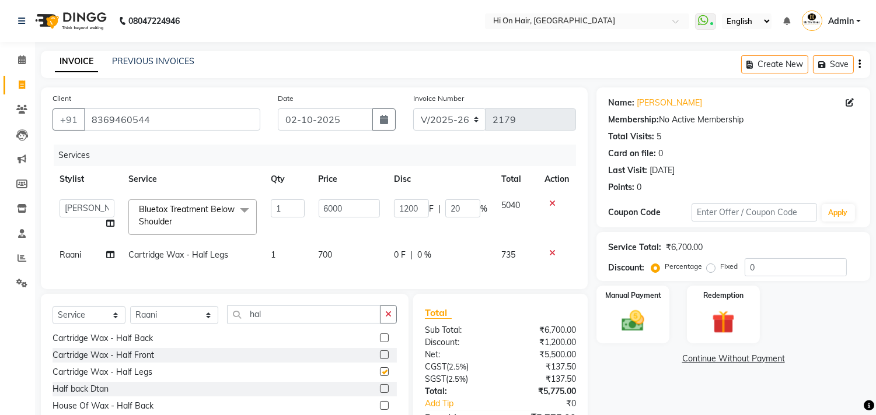
checkbox input "false"
drag, startPoint x: 270, startPoint y: 328, endPoint x: 220, endPoint y: 328, distance: 49.6
click at [227, 324] on input "hal" at bounding box center [303, 315] width 153 height 18
click at [170, 321] on select "Select Stylist [PERSON_NAME] [PERSON_NAME] Hi On Hair MAKYOPHI [PERSON_NAME] [P…" at bounding box center [174, 315] width 88 height 18
select select "26438"
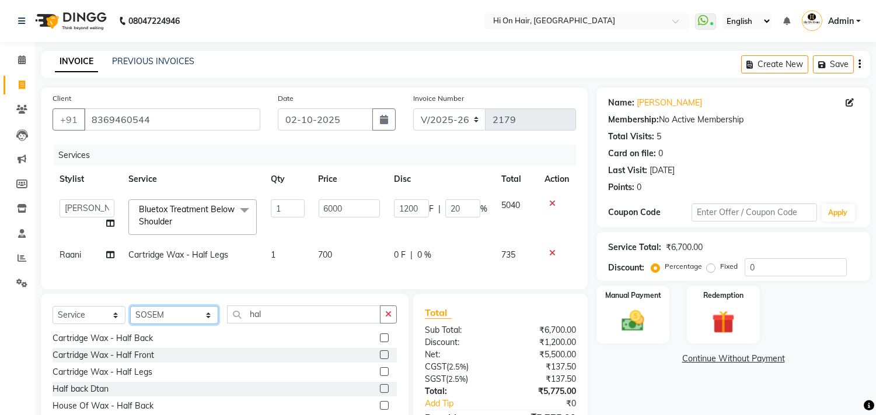
click at [130, 316] on select "Select Stylist [PERSON_NAME] [PERSON_NAME] Hi On Hair MAKYOPHI [PERSON_NAME] [P…" at bounding box center [174, 315] width 88 height 18
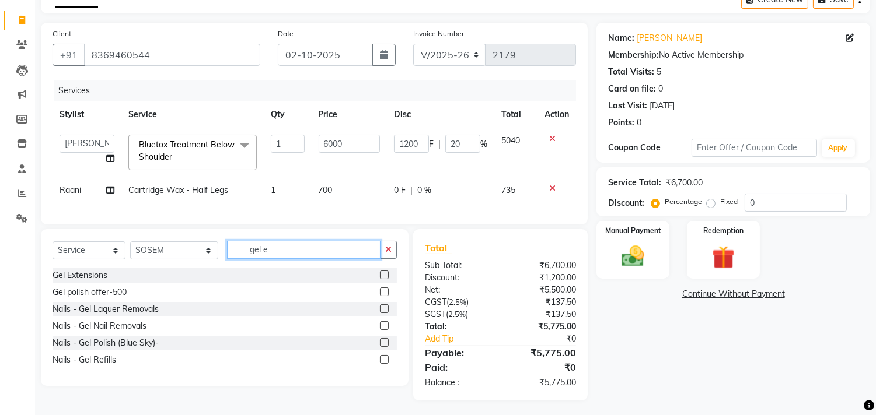
scroll to position [0, 0]
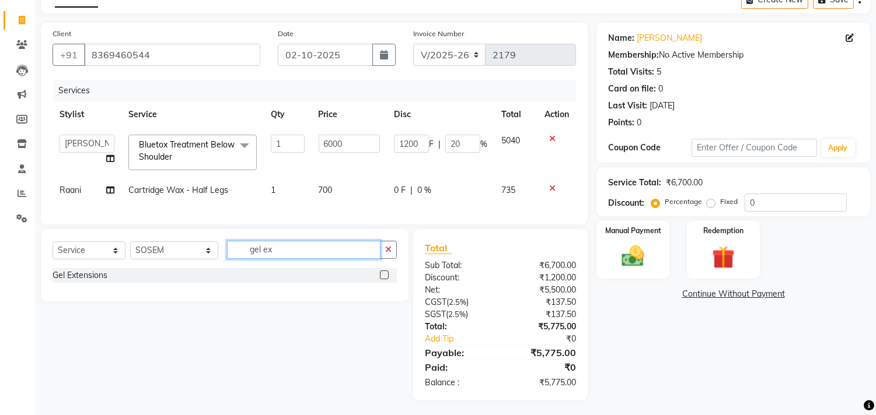
type input "gel ex"
click at [381, 280] on label at bounding box center [384, 275] width 9 height 9
click at [381, 280] on input "checkbox" at bounding box center [384, 276] width 8 height 8
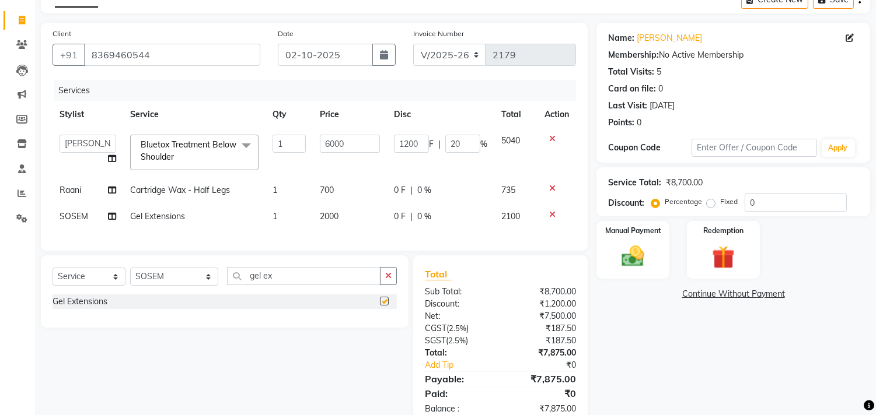
checkbox input "false"
